Goal: Task Accomplishment & Management: Manage account settings

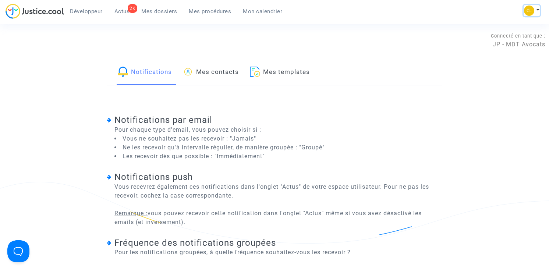
click at [533, 10] on img at bounding box center [529, 11] width 10 height 10
click at [505, 38] on link "Changer de compte" at bounding box center [502, 38] width 74 height 12
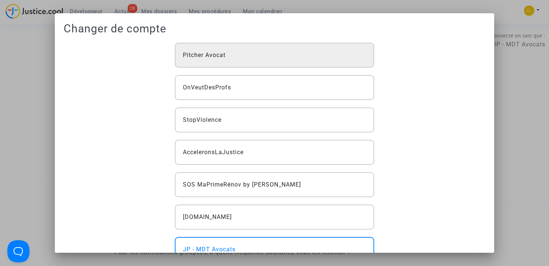
click at [309, 60] on div "Pitcher Avocat" at bounding box center [275, 55] width 200 height 25
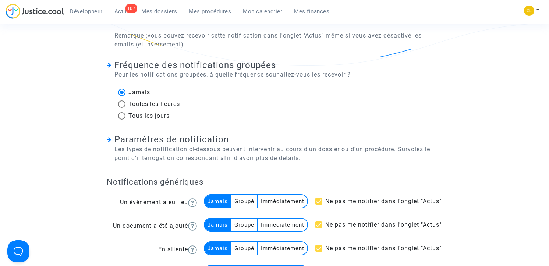
scroll to position [190, 0]
